Goal: Find specific page/section: Find specific page/section

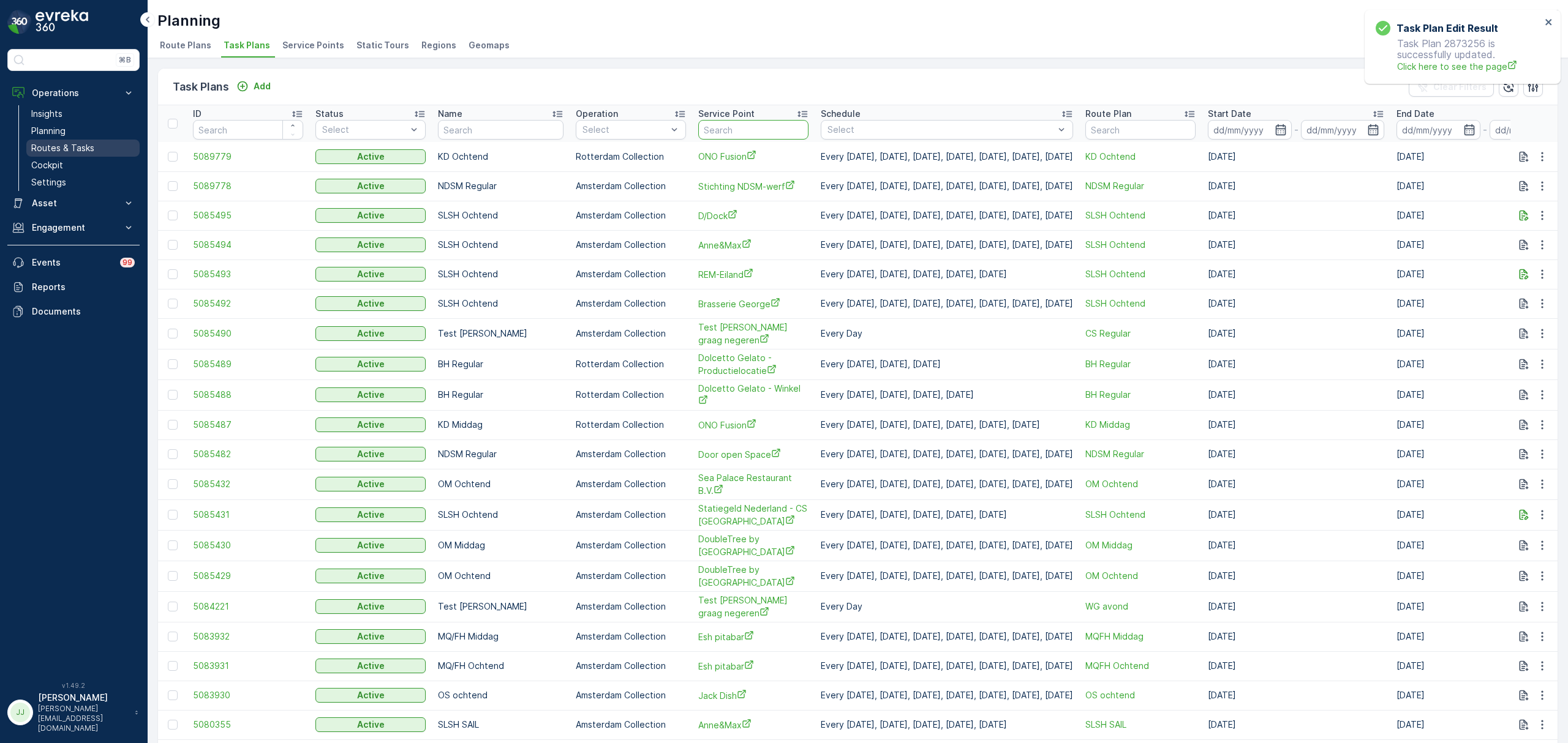
click at [105, 152] on link "Routes & Tasks" at bounding box center [83, 148] width 113 height 17
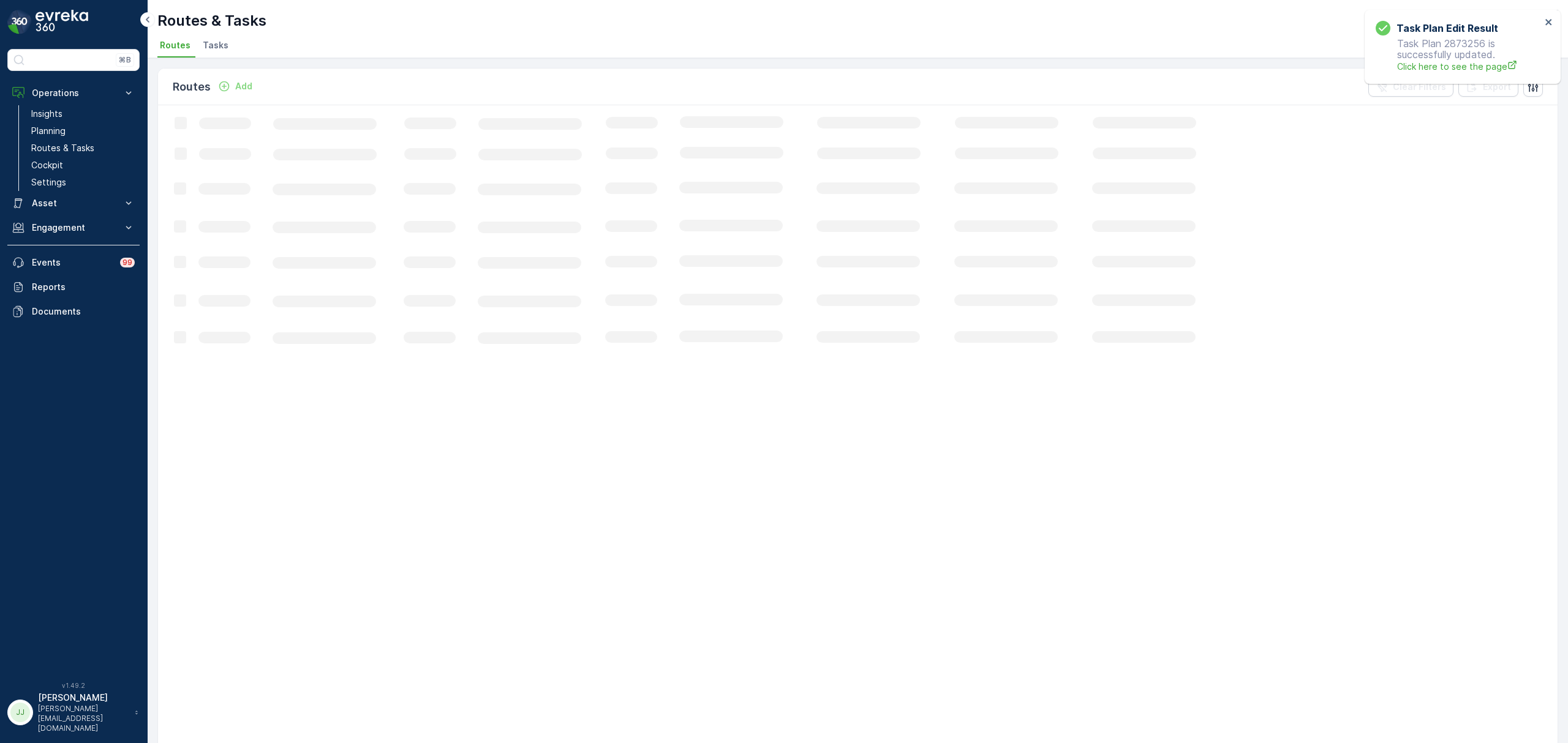
click at [213, 43] on span "Tasks" at bounding box center [215, 45] width 26 height 12
click at [1546, 20] on icon "close" at bounding box center [1548, 22] width 8 height 10
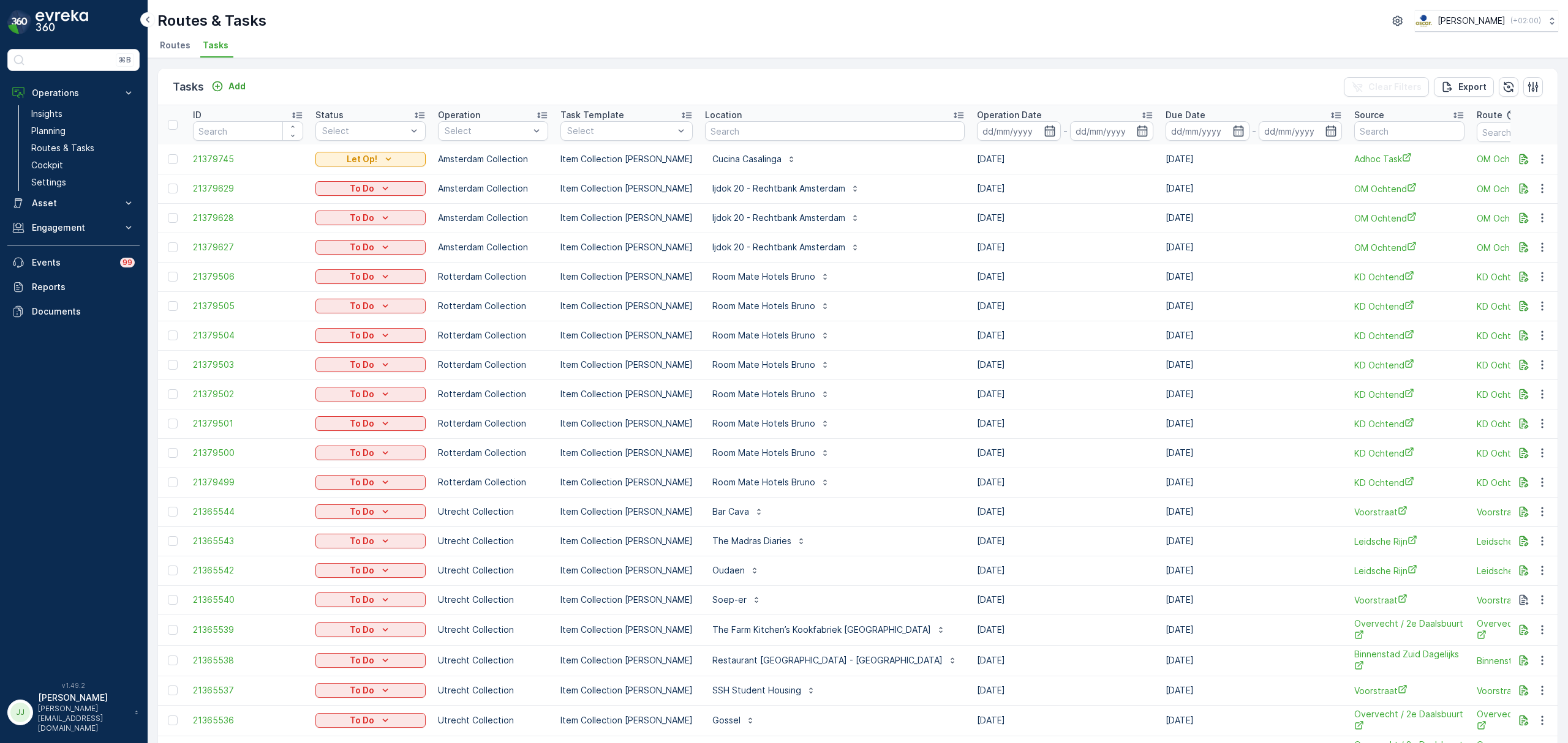
click at [774, 130] on input "text" at bounding box center [834, 131] width 259 height 20
type input "rayleig"
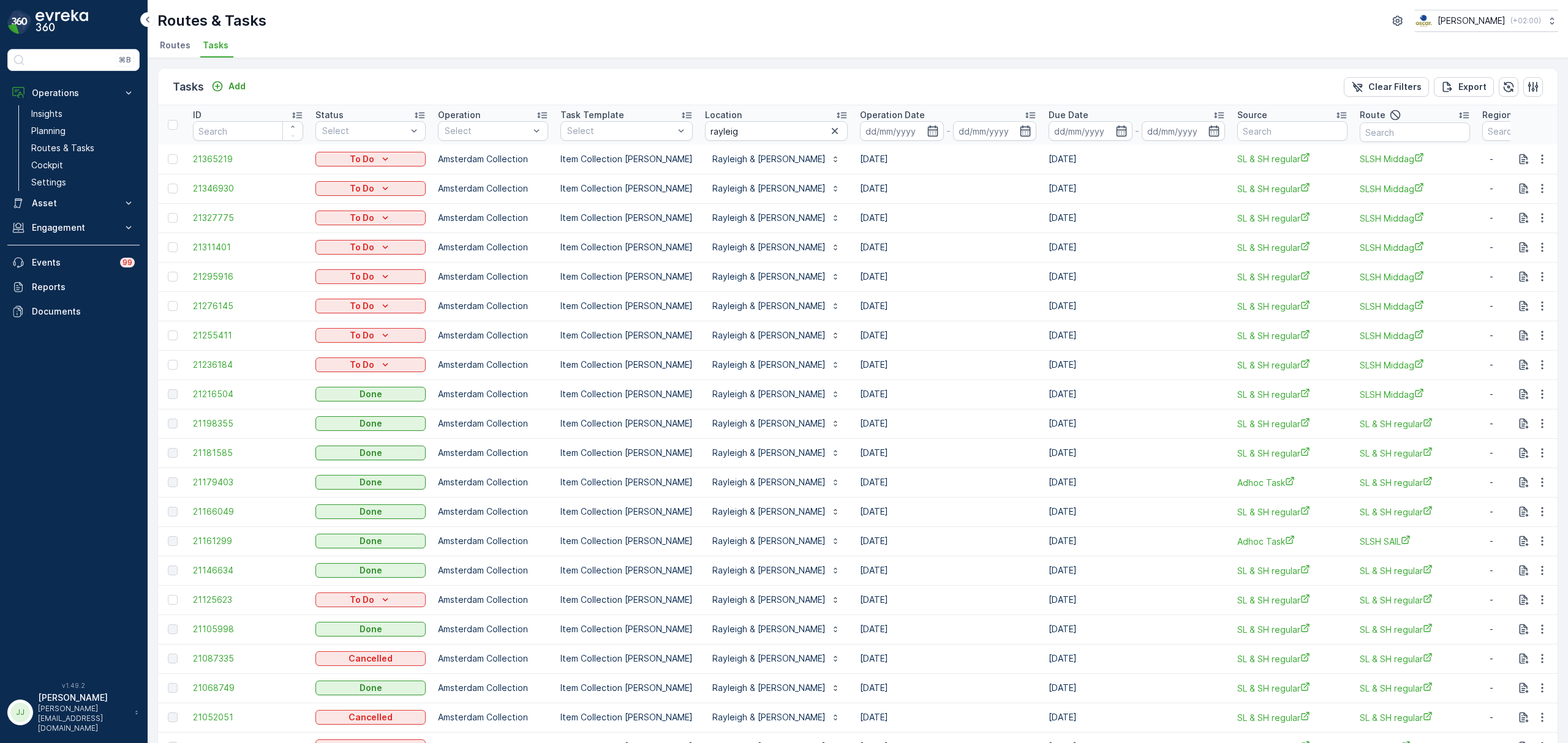
click at [1025, 113] on icon at bounding box center [1030, 115] width 10 height 6
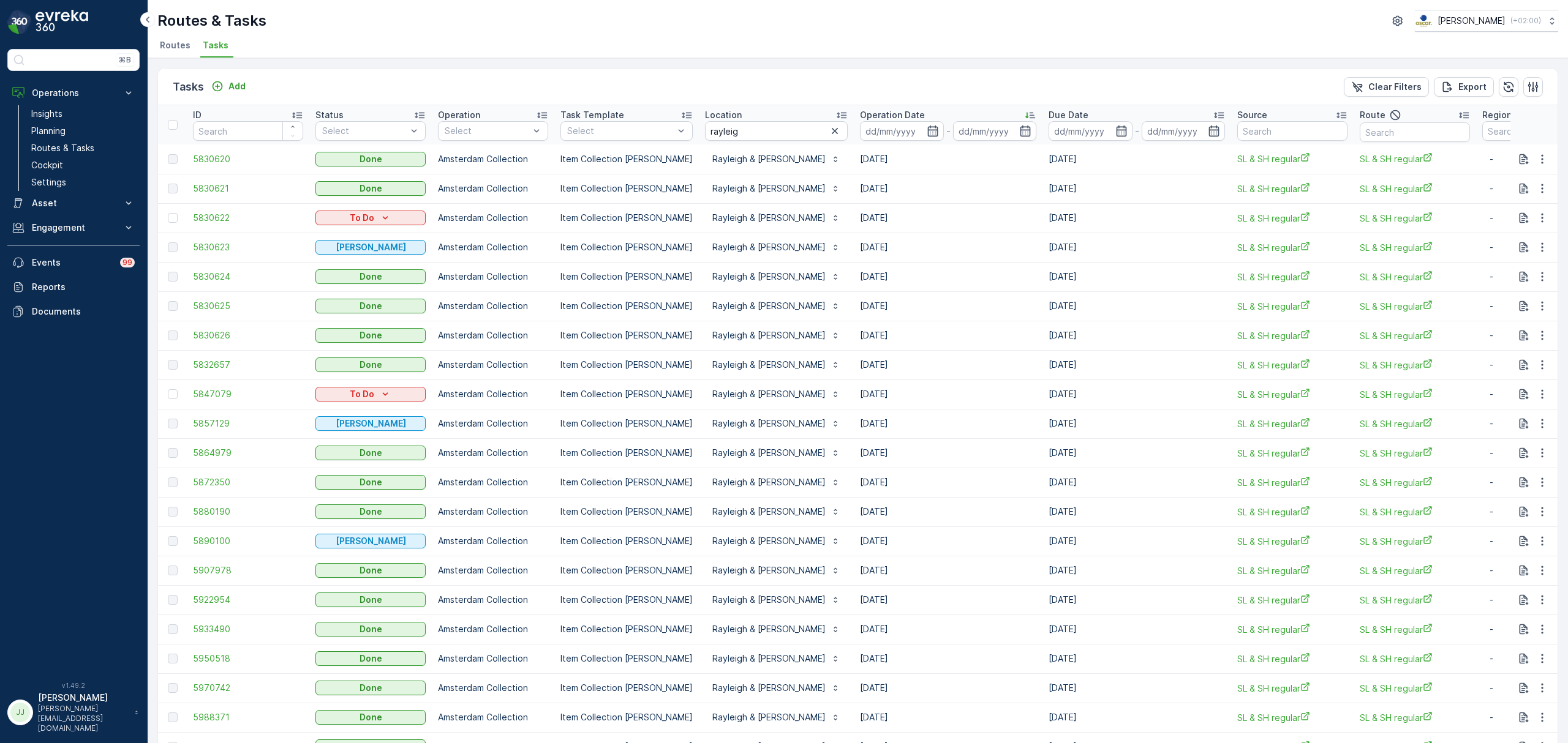
click at [1024, 111] on icon at bounding box center [1030, 115] width 12 height 12
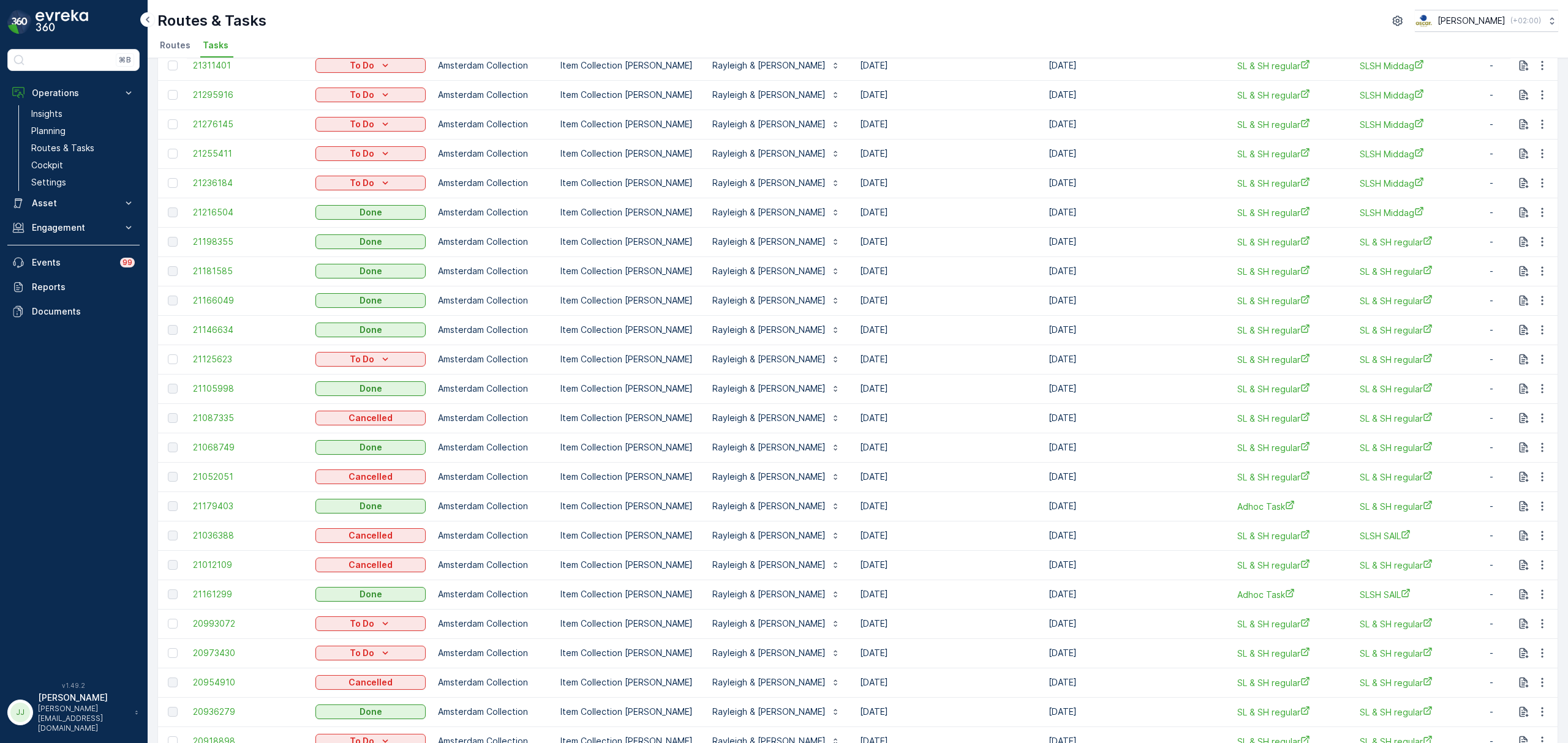
scroll to position [180, 0]
